Goal: Find contact information: Find contact information

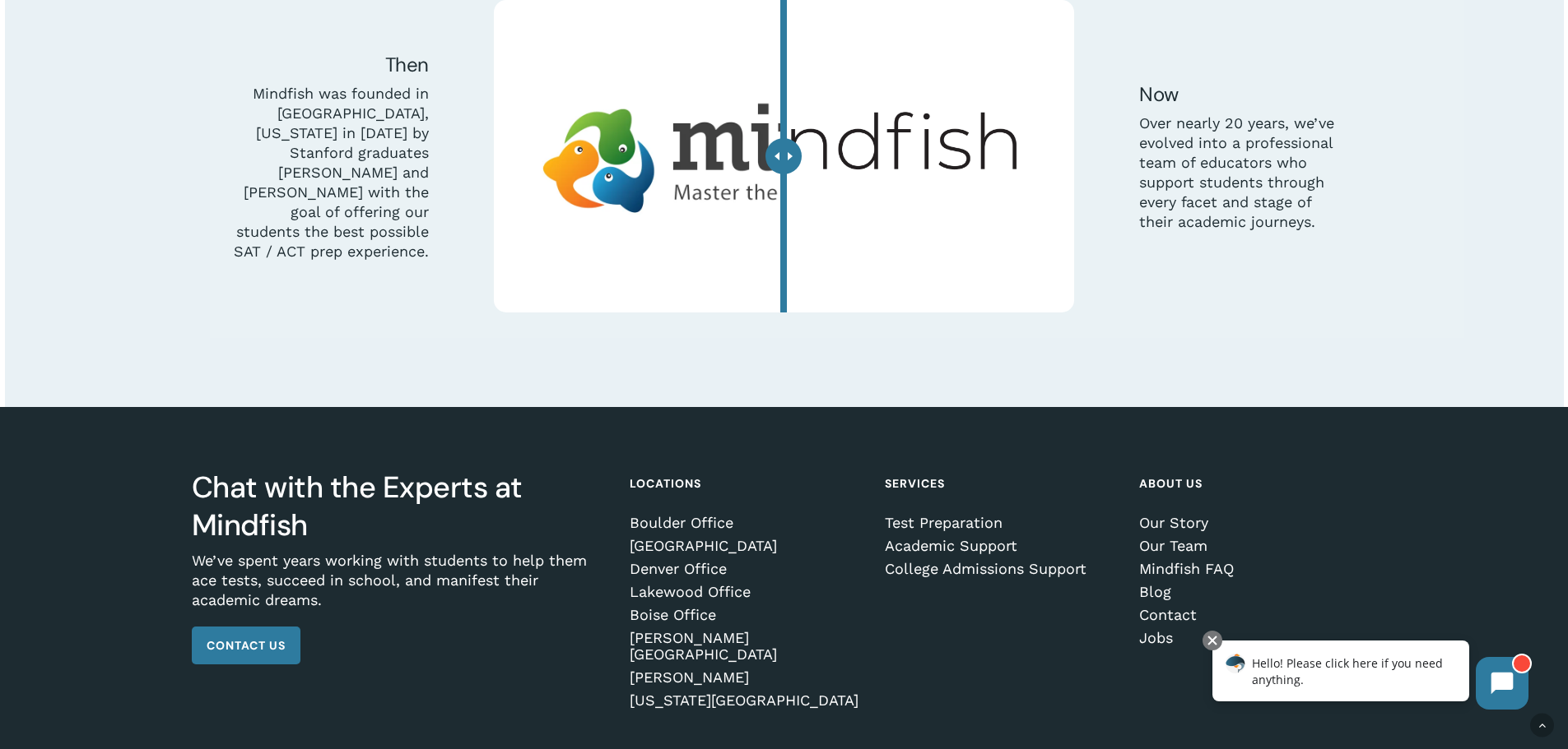
scroll to position [5166, 0]
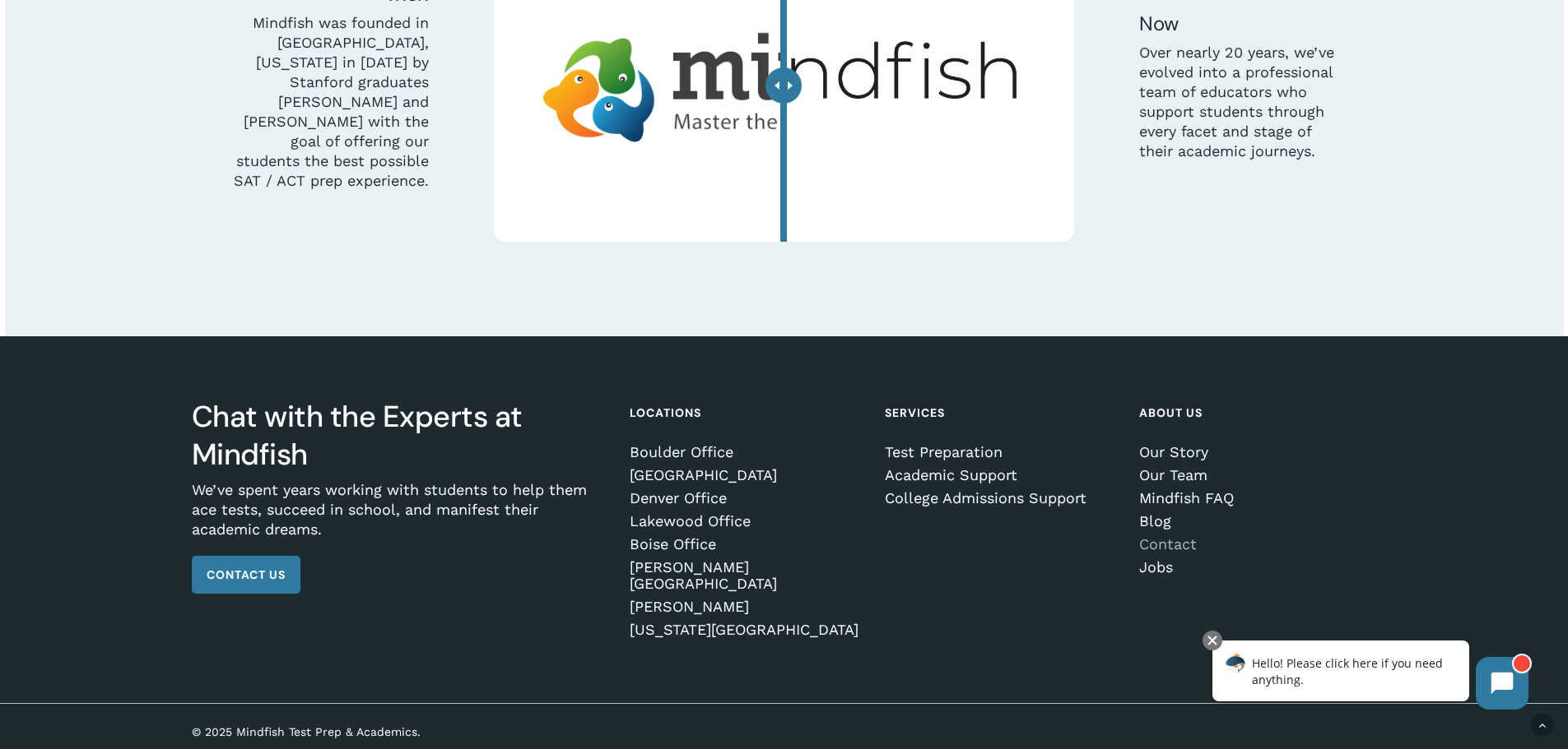
click at [1161, 549] on link "Contact" at bounding box center [1254, 545] width 231 height 17
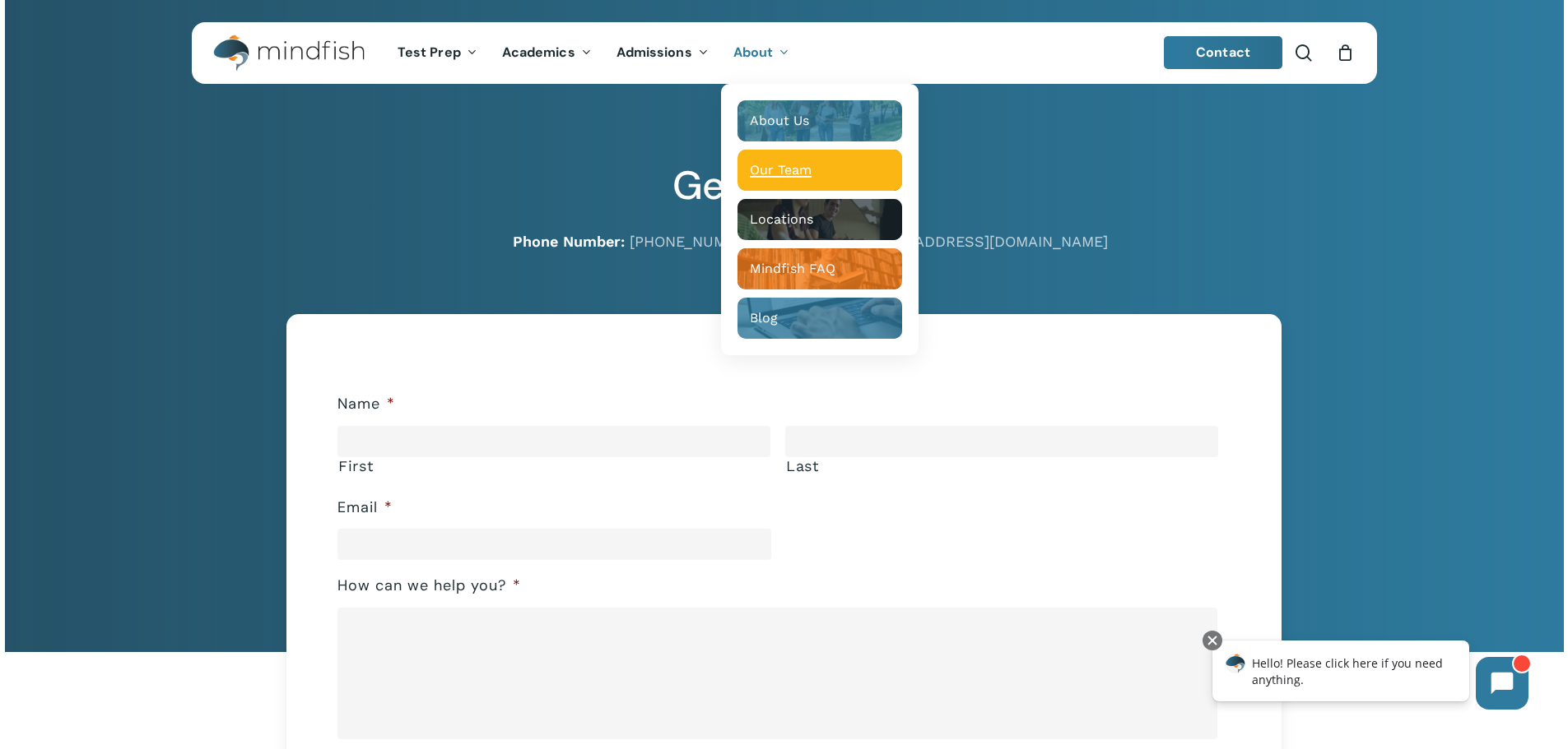
click at [787, 175] on span "Our Team" at bounding box center [780, 169] width 62 height 16
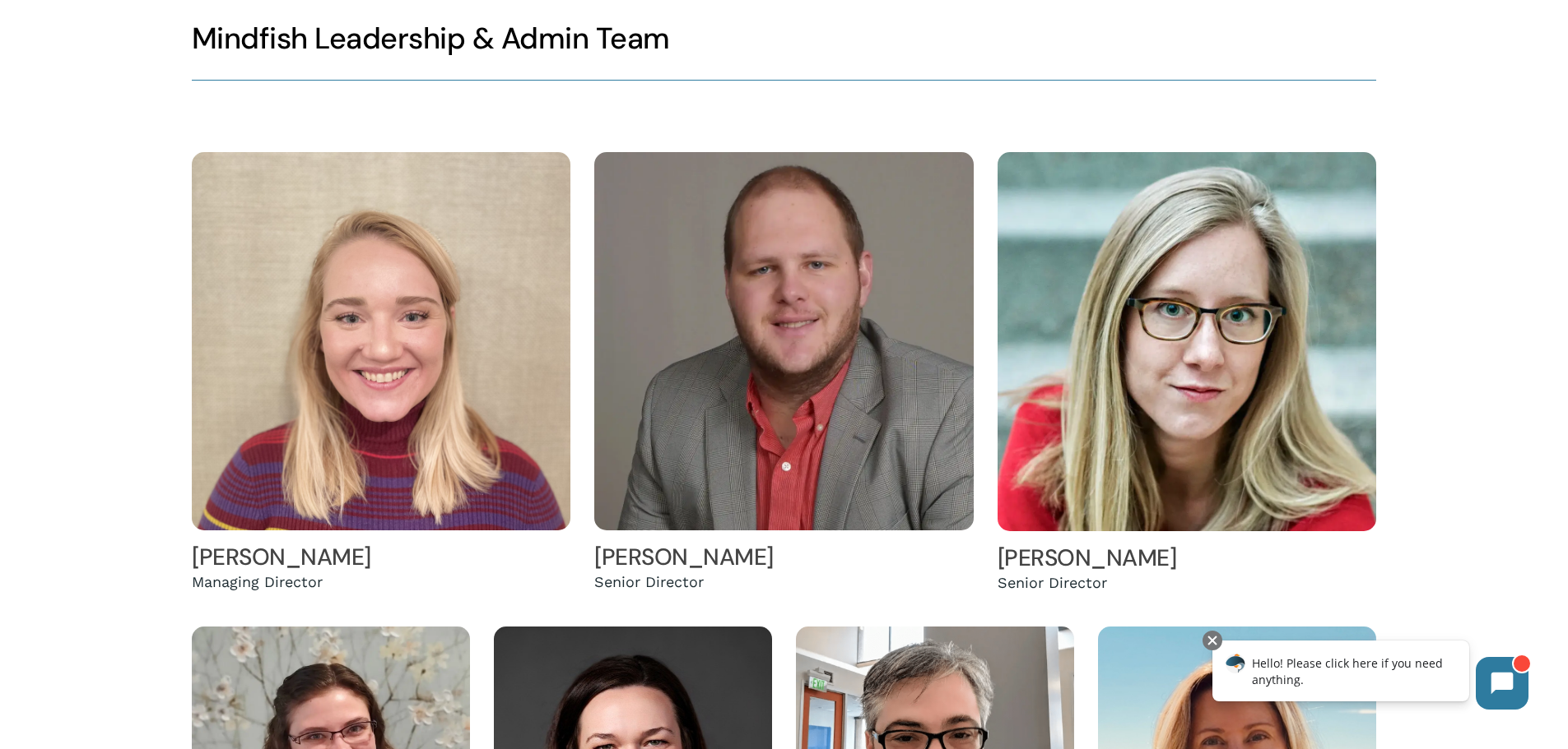
scroll to position [165, 0]
